Goal: Task Accomplishment & Management: Use online tool/utility

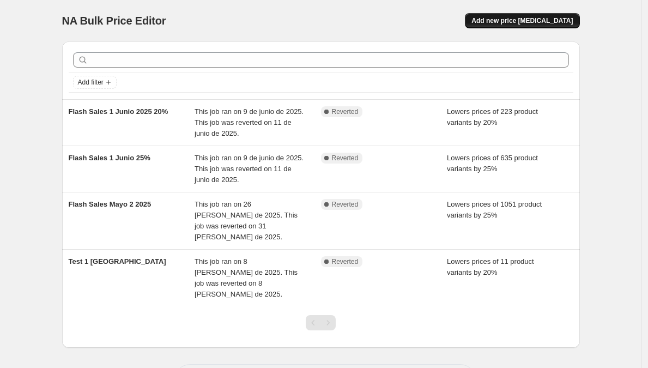
click at [516, 21] on span "Add new price [MEDICAL_DATA]" at bounding box center [521, 20] width 101 height 9
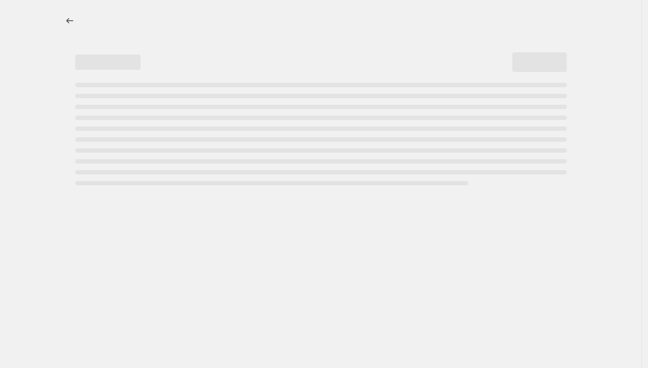
select select "percentage"
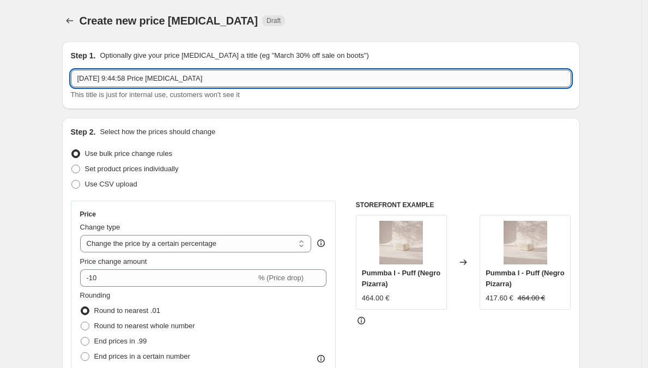
click at [185, 81] on input "[DATE] 9:44:58 Price [MEDICAL_DATA]" at bounding box center [321, 78] width 500 height 17
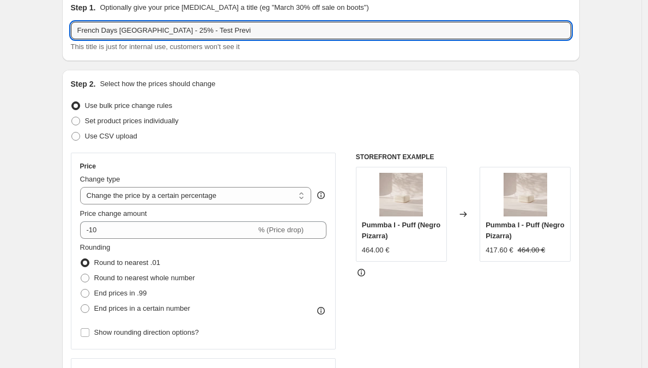
scroll to position [86, 0]
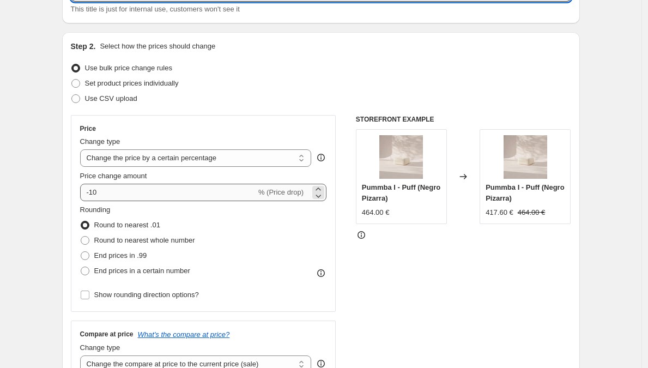
type input "French Days [GEOGRAPHIC_DATA] - 25% - Test Previ"
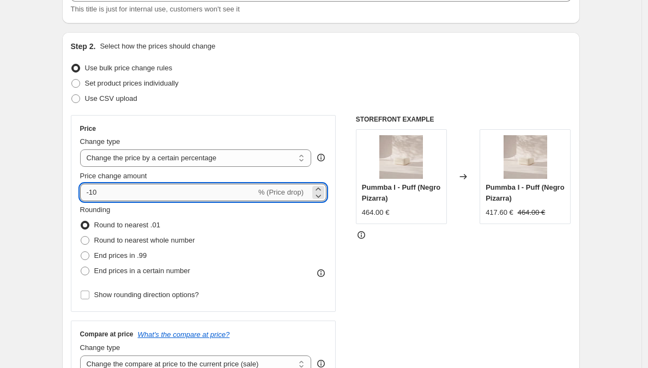
click at [106, 191] on input "-10" at bounding box center [168, 192] width 176 height 17
type input "-1"
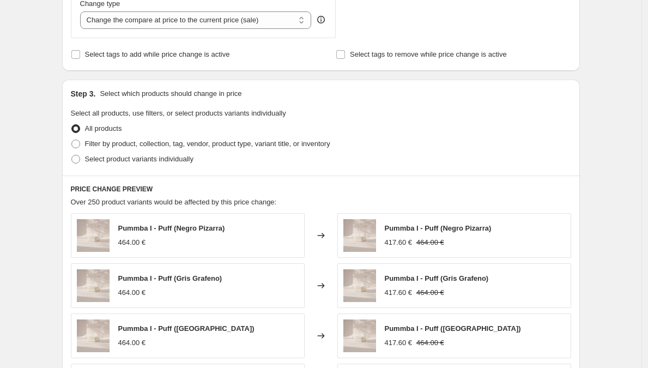
scroll to position [430, 0]
type input "-25"
click at [80, 145] on span at bounding box center [75, 143] width 9 height 9
click at [72, 139] on input "Filter by product, collection, tag, vendor, product type, variant title, or inv…" at bounding box center [71, 139] width 1 height 1
radio input "true"
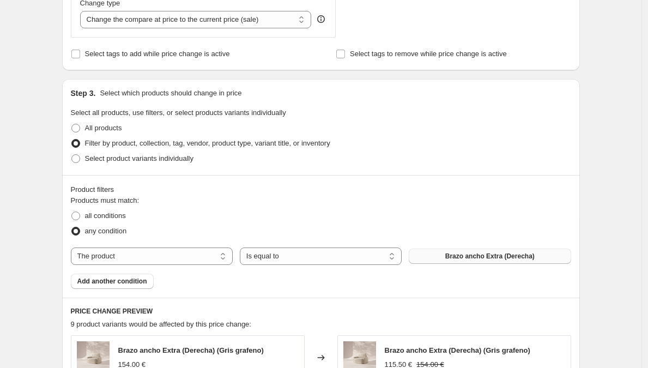
click at [431, 257] on button "Brazo ancho Extra (Derecha)" at bounding box center [490, 255] width 162 height 15
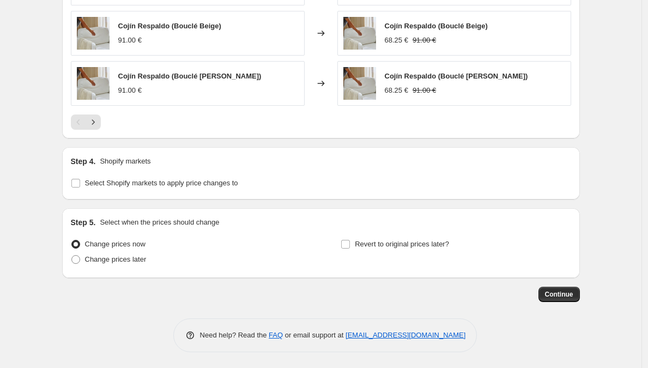
scroll to position [905, 0]
click at [80, 184] on input "Select Shopify markets to apply price changes to" at bounding box center [75, 182] width 9 height 9
checkbox input "true"
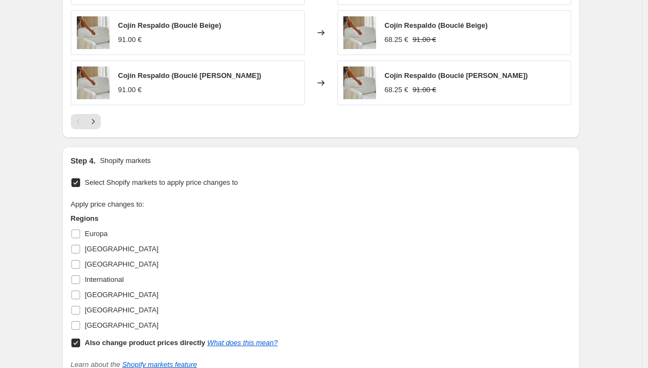
click at [80, 344] on input "Also change product prices directly What does this mean?" at bounding box center [75, 342] width 9 height 9
checkbox input "false"
click at [76, 249] on input "[GEOGRAPHIC_DATA]" at bounding box center [75, 249] width 9 height 9
checkbox input "true"
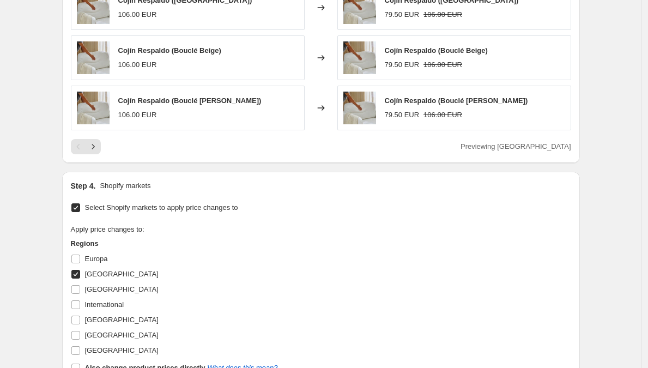
scroll to position [1059, 0]
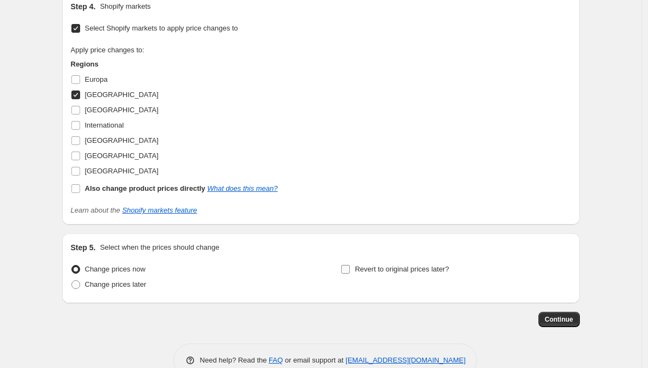
click at [345, 268] on input "Revert to original prices later?" at bounding box center [345, 269] width 9 height 9
checkbox input "true"
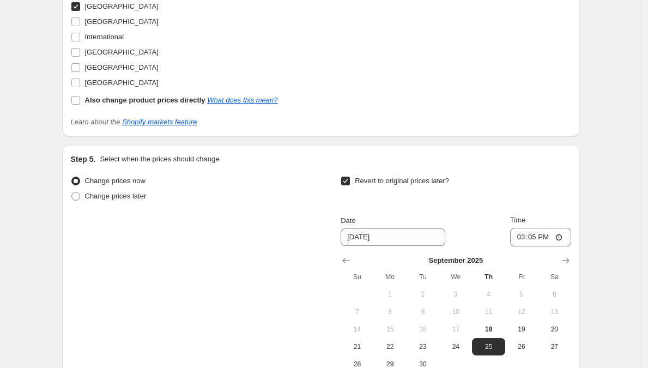
scroll to position [1148, 0]
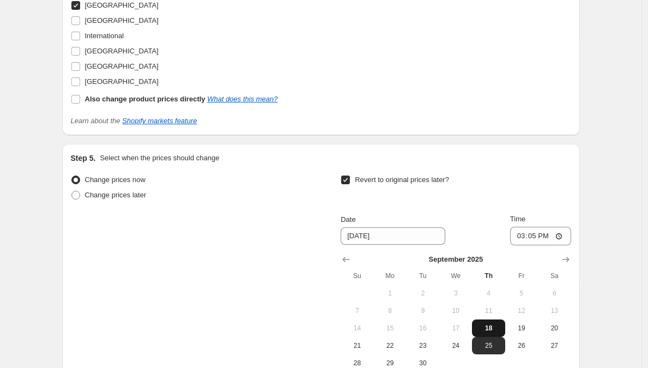
click at [486, 320] on button "18" at bounding box center [488, 327] width 33 height 17
type input "[DATE]"
click at [536, 237] on input "15:05" at bounding box center [540, 236] width 61 height 19
click at [543, 239] on input "15:05" at bounding box center [540, 236] width 61 height 19
type input "15:20"
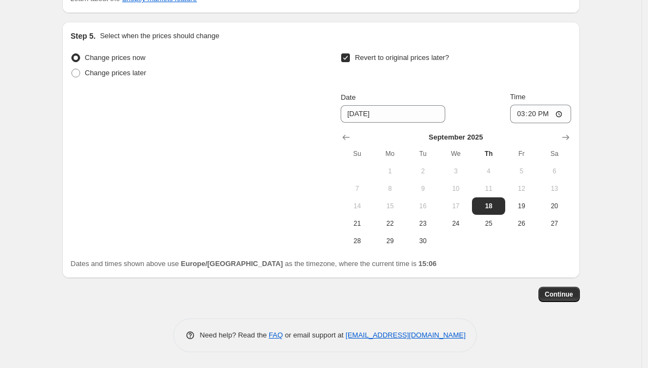
scroll to position [1271, 0]
click at [557, 291] on span "Continue" at bounding box center [559, 293] width 28 height 9
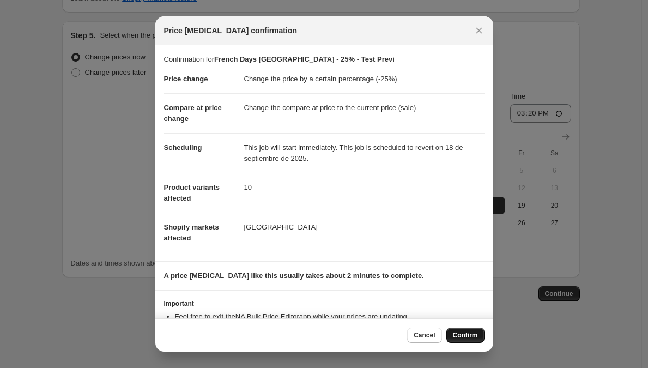
click at [462, 335] on span "Confirm" at bounding box center [465, 335] width 25 height 9
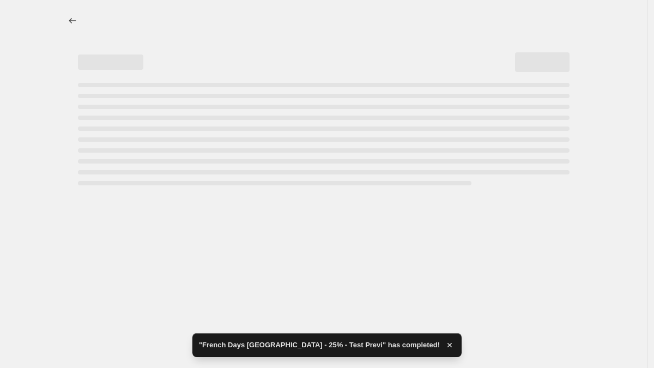
select select "percentage"
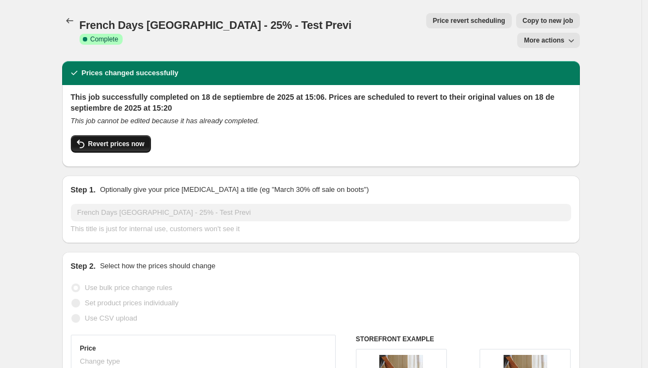
click at [93, 139] on span "Revert prices now" at bounding box center [116, 143] width 56 height 9
checkbox input "false"
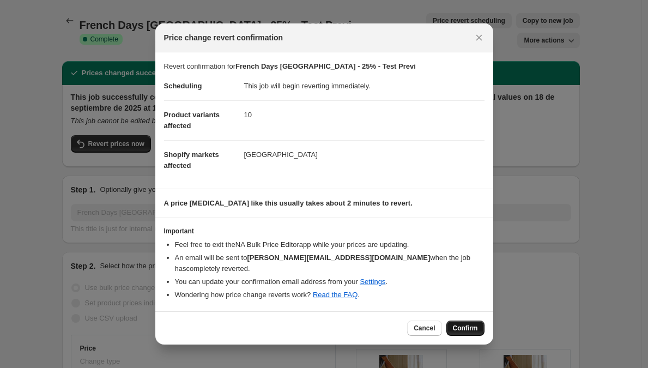
click at [465, 324] on span "Confirm" at bounding box center [465, 328] width 25 height 9
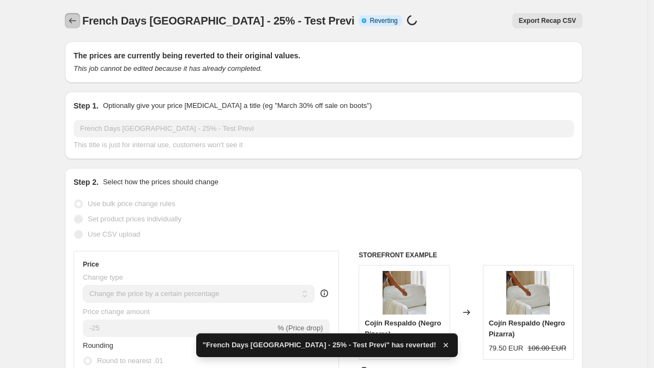
click at [74, 20] on icon "Price change jobs" at bounding box center [72, 20] width 11 height 11
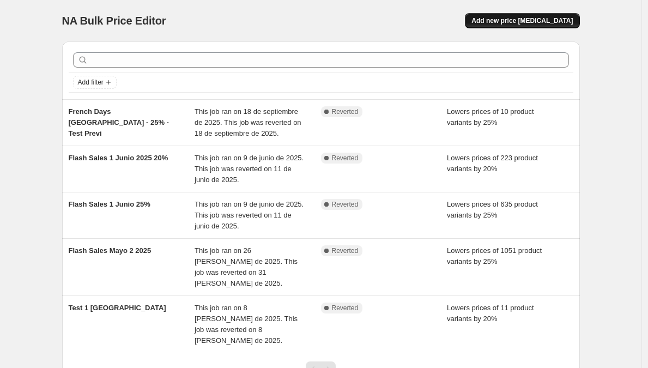
click at [492, 17] on button "Add new price [MEDICAL_DATA]" at bounding box center [522, 20] width 114 height 15
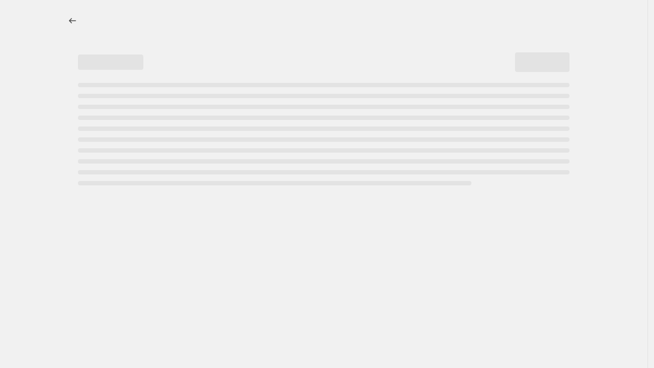
select select "percentage"
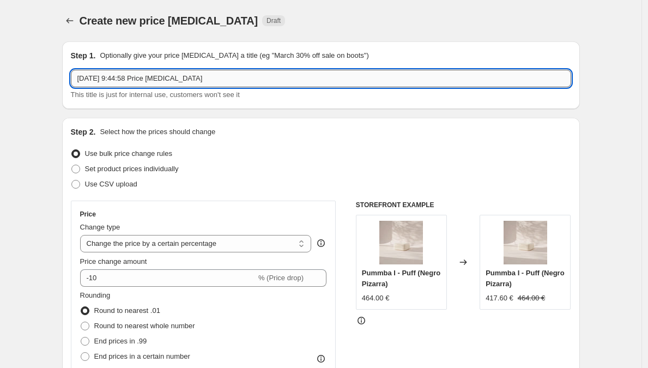
click at [110, 83] on input "[DATE] 9:44:58 Price [MEDICAL_DATA]" at bounding box center [321, 78] width 500 height 17
type input "French Days - -25%"
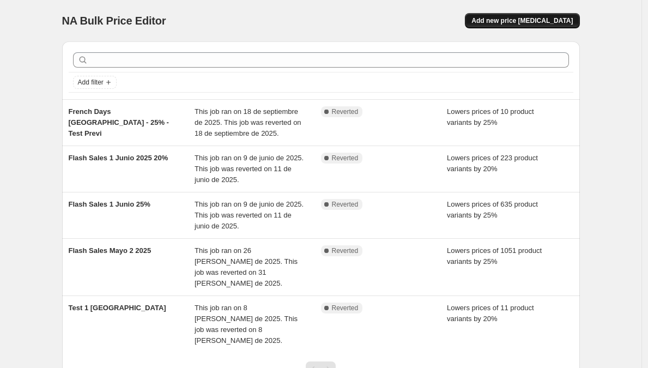
click at [522, 22] on span "Add new price [MEDICAL_DATA]" at bounding box center [521, 20] width 101 height 9
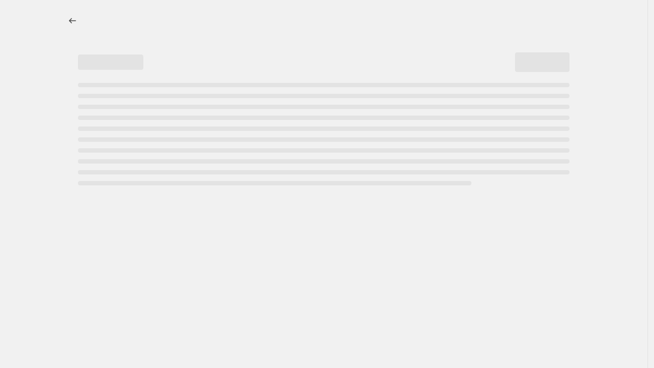
select select "percentage"
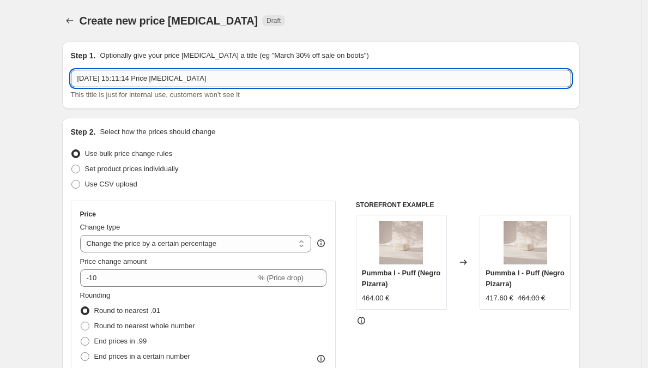
click at [102, 79] on input "[DATE] 15:11:14 Price [MEDICAL_DATA]" at bounding box center [321, 78] width 500 height 17
drag, startPoint x: 217, startPoint y: 80, endPoint x: 178, endPoint y: 80, distance: 39.2
click at [178, 80] on input "French Days [GEOGRAPHIC_DATA] - 25% - Test Previ" at bounding box center [321, 78] width 500 height 17
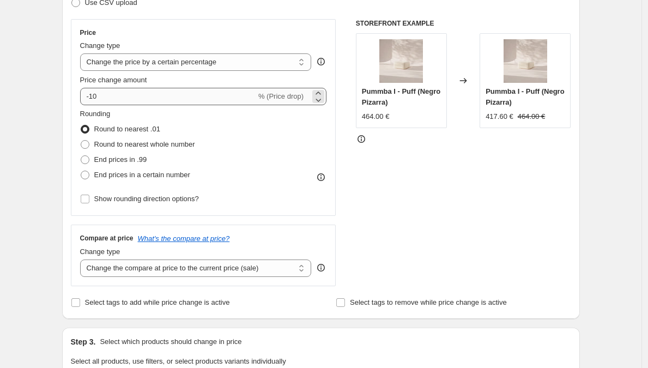
type input "French Days Francia - 25% - Septiembre 2025"
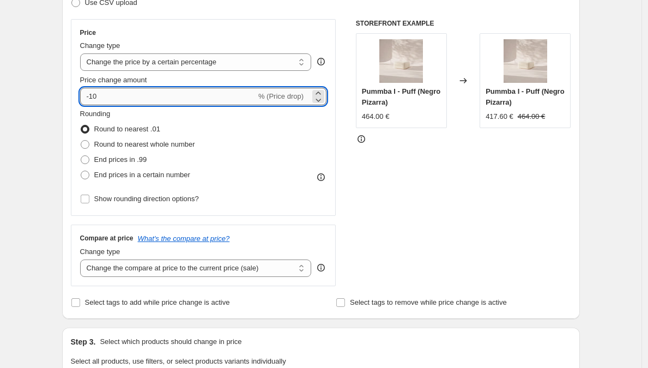
click at [112, 93] on input "-10" at bounding box center [168, 96] width 176 height 17
drag, startPoint x: 114, startPoint y: 100, endPoint x: 92, endPoint y: 96, distance: 22.1
click at [92, 96] on input "-10" at bounding box center [168, 96] width 176 height 17
type input "-25"
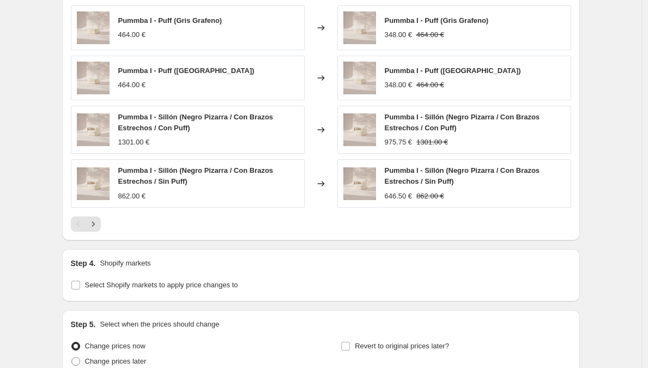
scroll to position [789, 0]
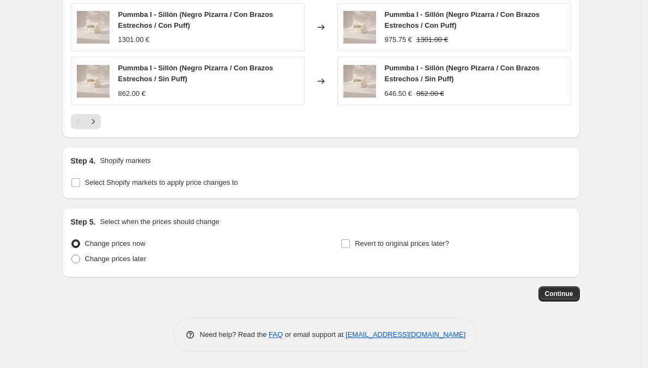
click at [83, 190] on div "Step 4. Shopify markets Select Shopify markets to apply price changes to" at bounding box center [321, 173] width 518 height 52
click at [81, 186] on span at bounding box center [76, 183] width 10 height 10
click at [80, 186] on input "Select Shopify markets to apply price changes to" at bounding box center [75, 182] width 9 height 9
checkbox input "true"
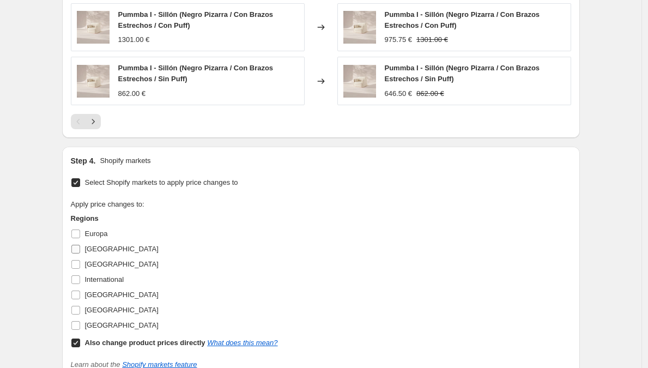
click at [77, 248] on input "[GEOGRAPHIC_DATA]" at bounding box center [75, 249] width 9 height 9
checkbox input "true"
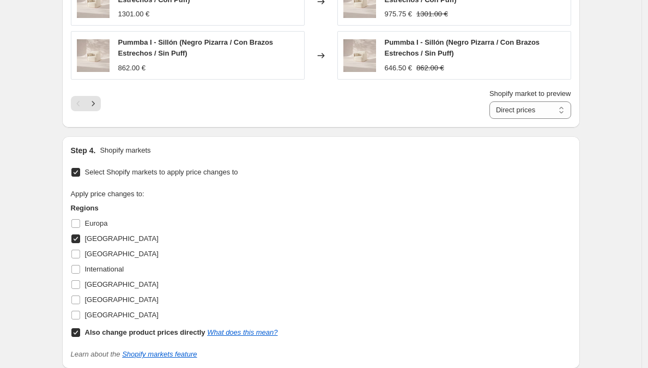
scroll to position [875, 0]
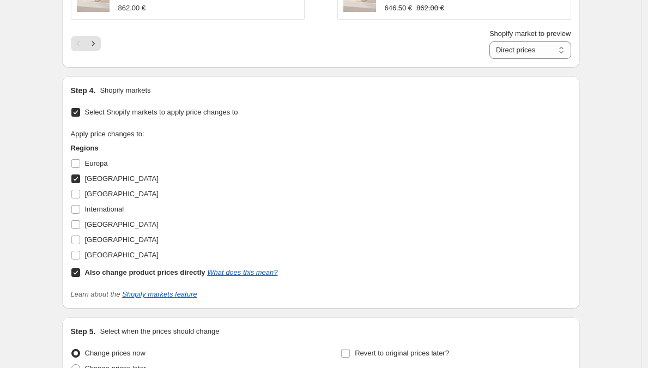
click at [76, 274] on input "Also change product prices directly What does this mean?" at bounding box center [75, 272] width 9 height 9
checkbox input "false"
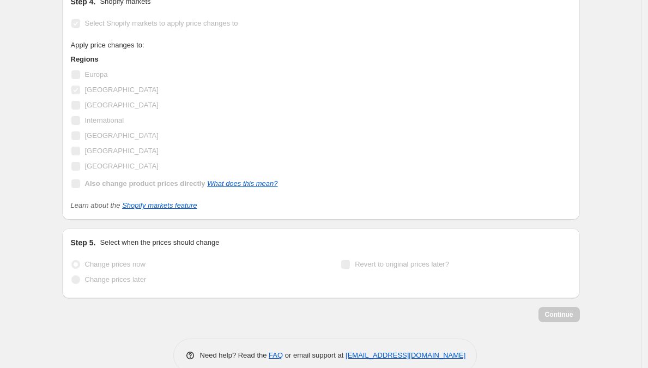
scroll to position [948, 0]
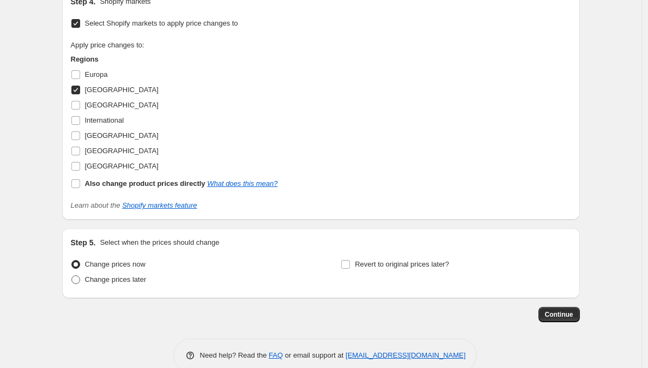
click at [80, 279] on span at bounding box center [75, 279] width 9 height 9
click at [72, 276] on input "Change prices later" at bounding box center [71, 275] width 1 height 1
radio input "true"
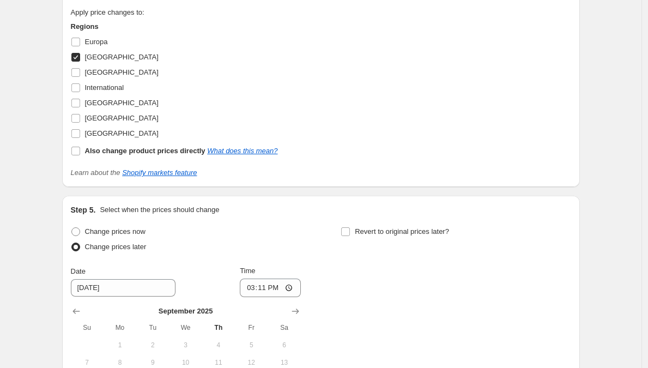
scroll to position [1130, 0]
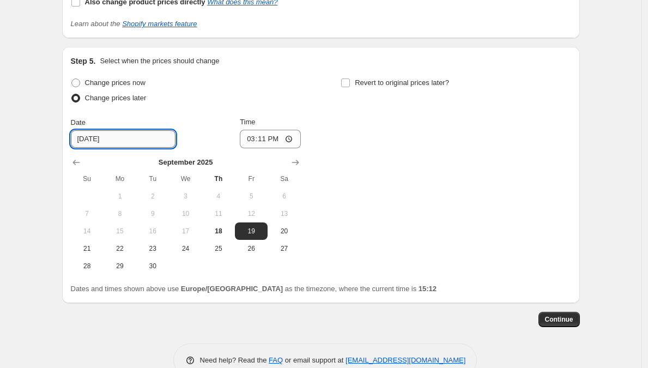
click at [108, 141] on input "9/19/2025" at bounding box center [123, 138] width 105 height 17
click at [184, 246] on span "24" at bounding box center [185, 248] width 24 height 9
type input "9/24/2025"
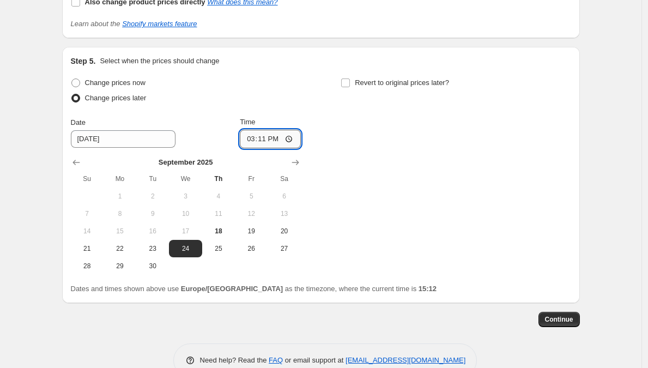
drag, startPoint x: 263, startPoint y: 143, endPoint x: 270, endPoint y: 140, distance: 7.6
click at [270, 140] on input "15:11" at bounding box center [270, 139] width 61 height 19
type input "00:00"
click at [348, 84] on input "Revert to original prices later?" at bounding box center [345, 82] width 9 height 9
checkbox input "true"
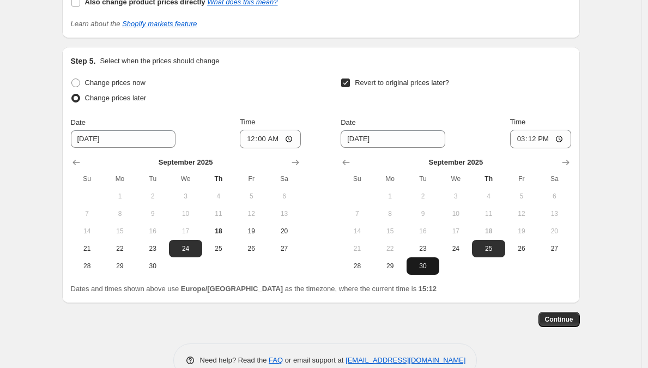
click at [423, 260] on button "30" at bounding box center [422, 265] width 33 height 17
type input "9/30/2025"
click at [535, 139] on input "15:12" at bounding box center [540, 139] width 61 height 19
type input "23:02"
type input "23:59"
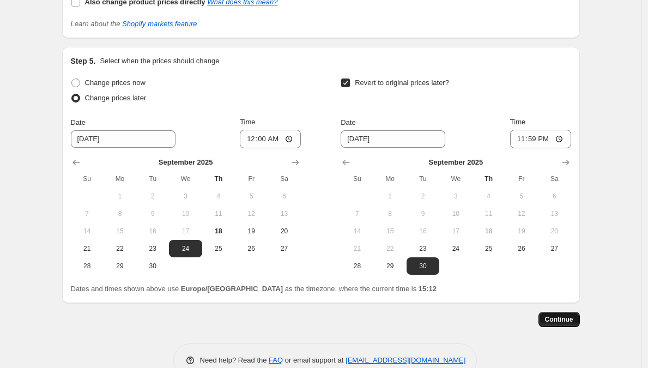
click at [550, 316] on span "Continue" at bounding box center [559, 319] width 28 height 9
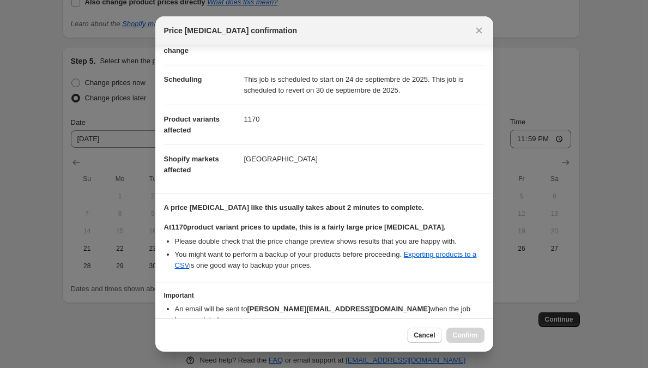
scroll to position [121, 0]
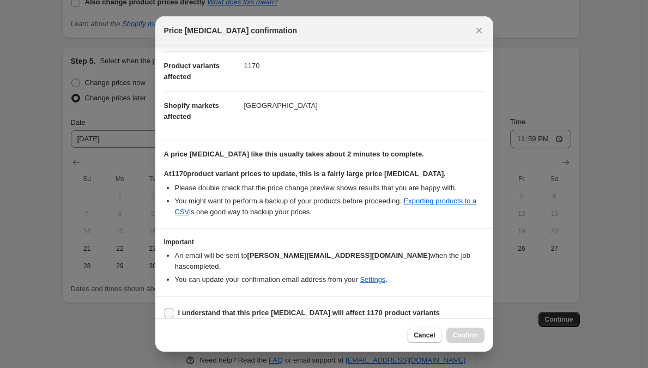
click at [174, 305] on label "I understand that this price change job will affect 1170 product variants" at bounding box center [302, 312] width 276 height 15
click at [173, 308] on input "I understand that this price change job will affect 1170 product variants" at bounding box center [169, 312] width 9 height 9
checkbox input "true"
click at [452, 330] on button "Confirm" at bounding box center [465, 334] width 38 height 15
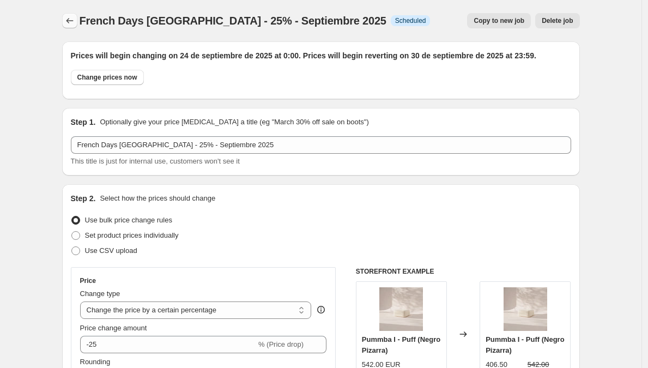
click at [75, 20] on icon "Price change jobs" at bounding box center [69, 20] width 11 height 11
